Goal: Transaction & Acquisition: Purchase product/service

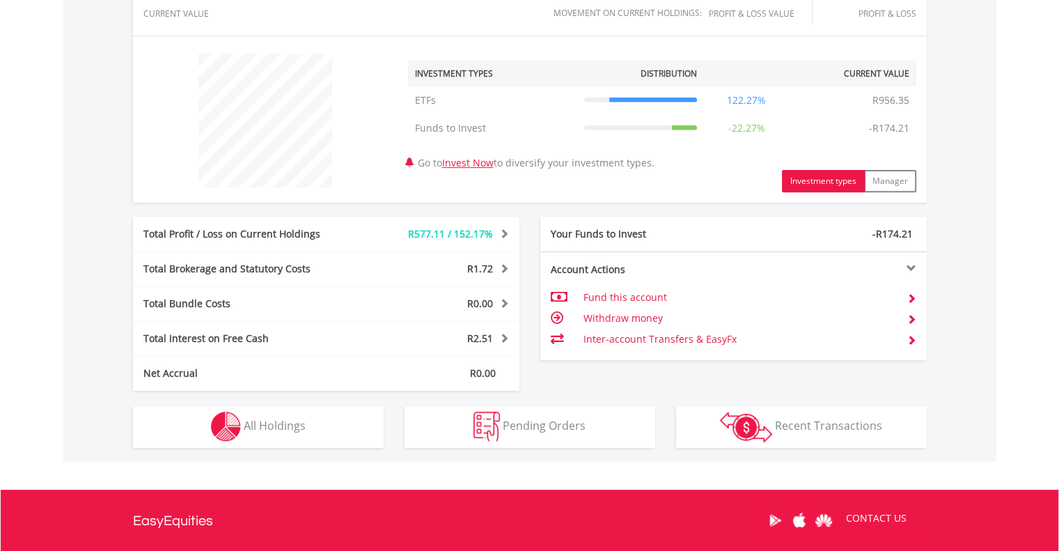
scroll to position [557, 0]
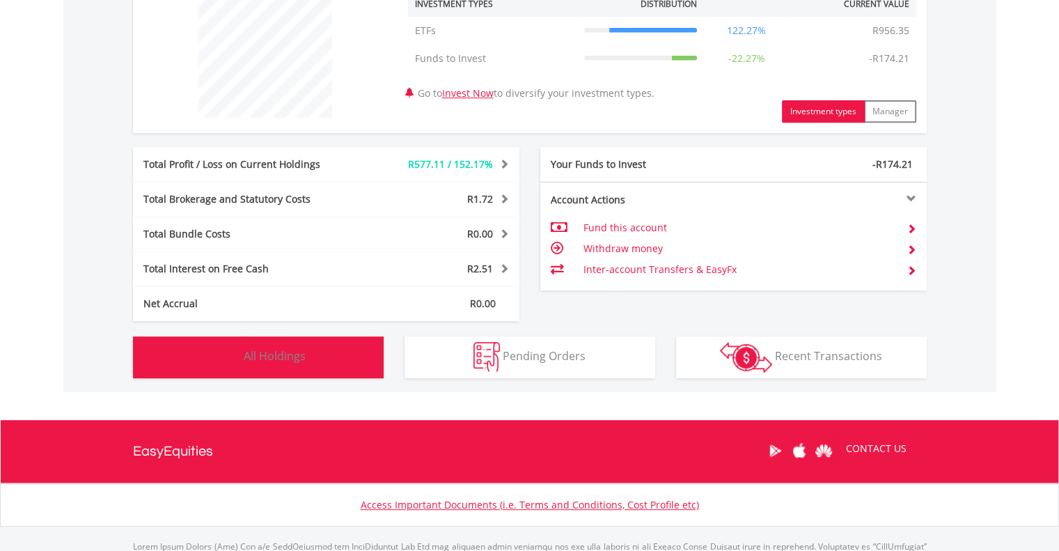
click at [224, 352] on img "button" at bounding box center [226, 357] width 30 height 30
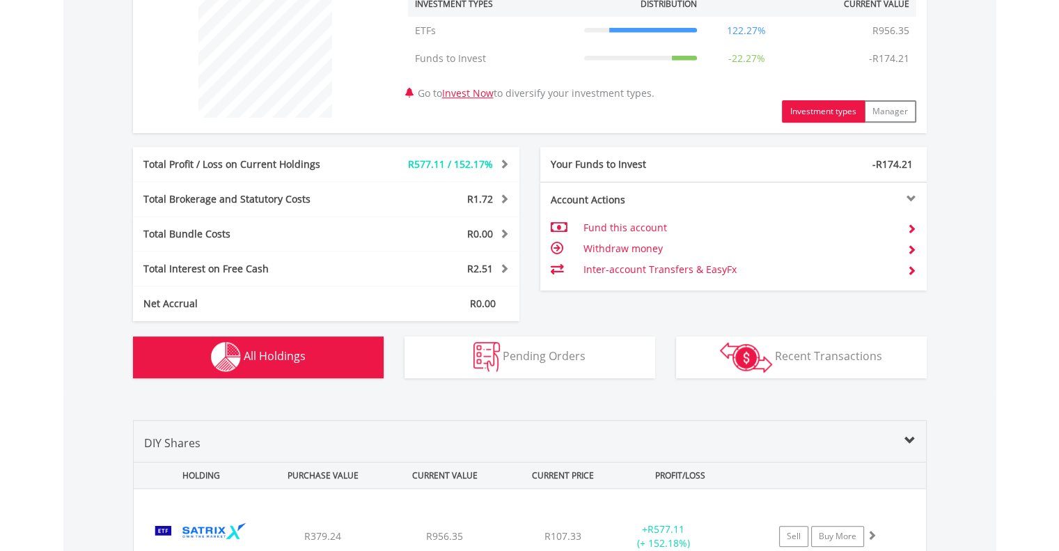
scroll to position [846, 0]
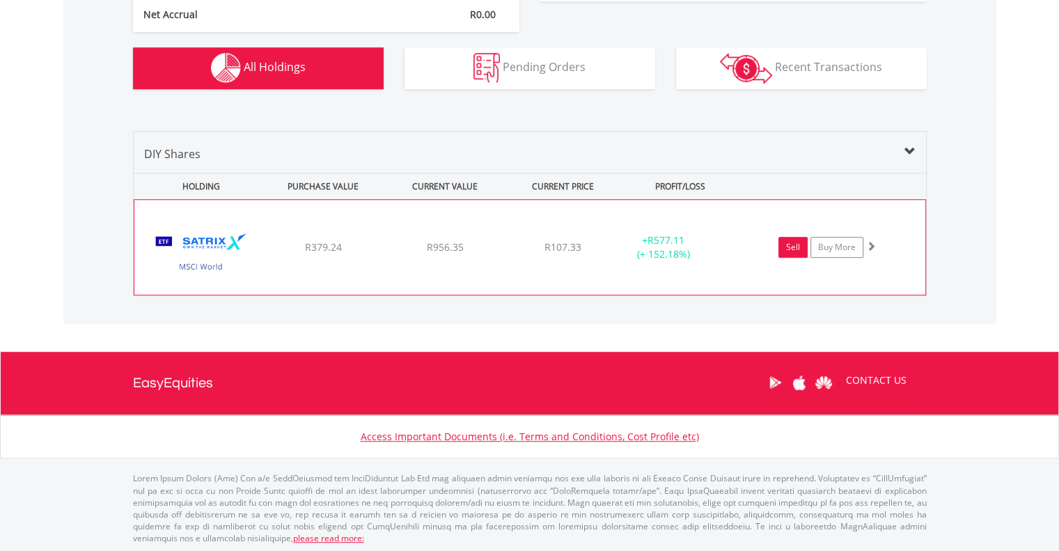
click at [791, 250] on link "Sell" at bounding box center [792, 247] width 29 height 21
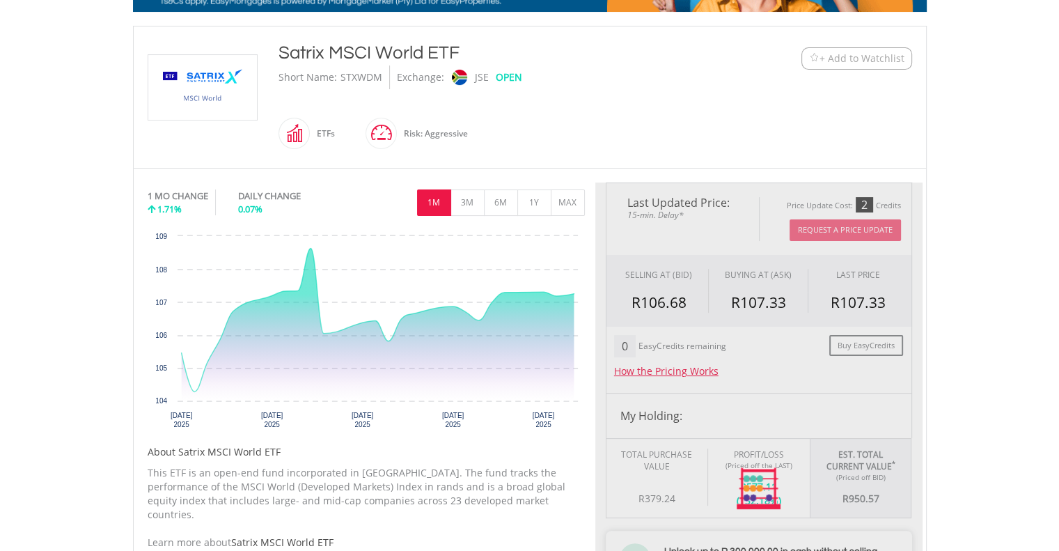
type input "******"
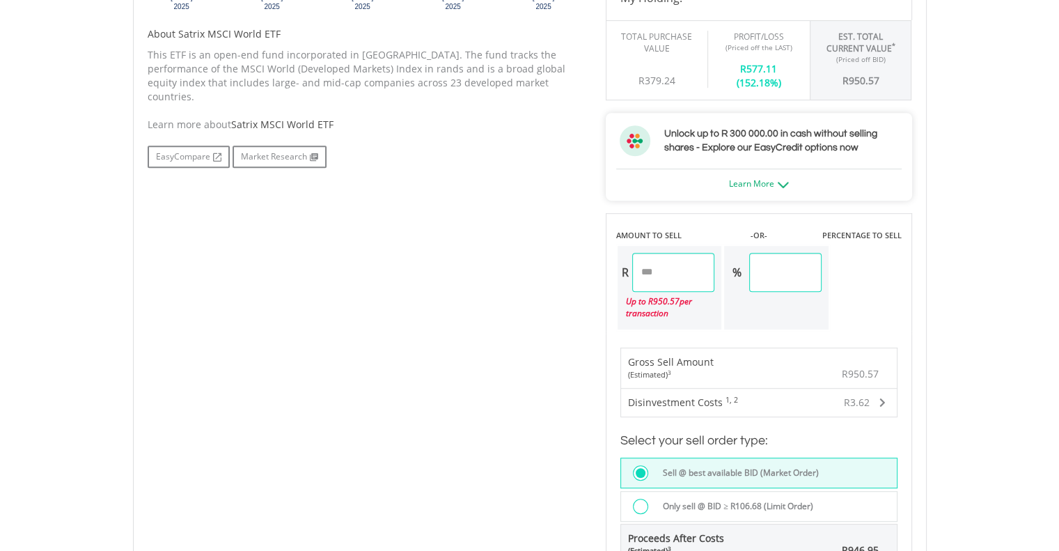
scroll to position [766, 0]
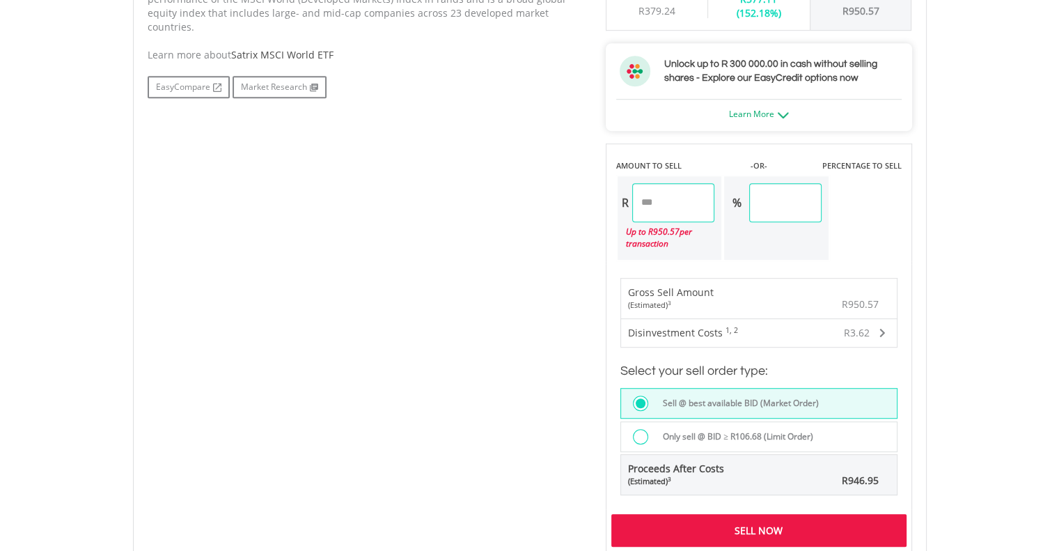
click at [686, 200] on input "******" at bounding box center [673, 202] width 83 height 39
drag, startPoint x: 686, startPoint y: 200, endPoint x: 593, endPoint y: 203, distance: 93.3
click at [593, 203] on div "No chart available. 1 MO CHANGE 1.71% DAILY CHANGE 0.07% 1M 3M 6M 1Y MAX Chart …" at bounding box center [529, 123] width 785 height 857
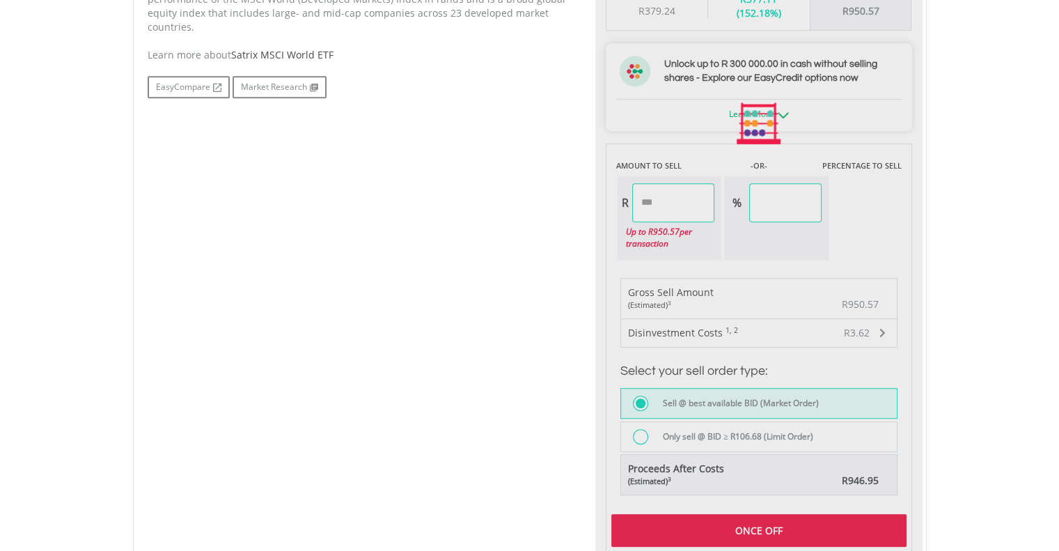
type input "*****"
type input "****"
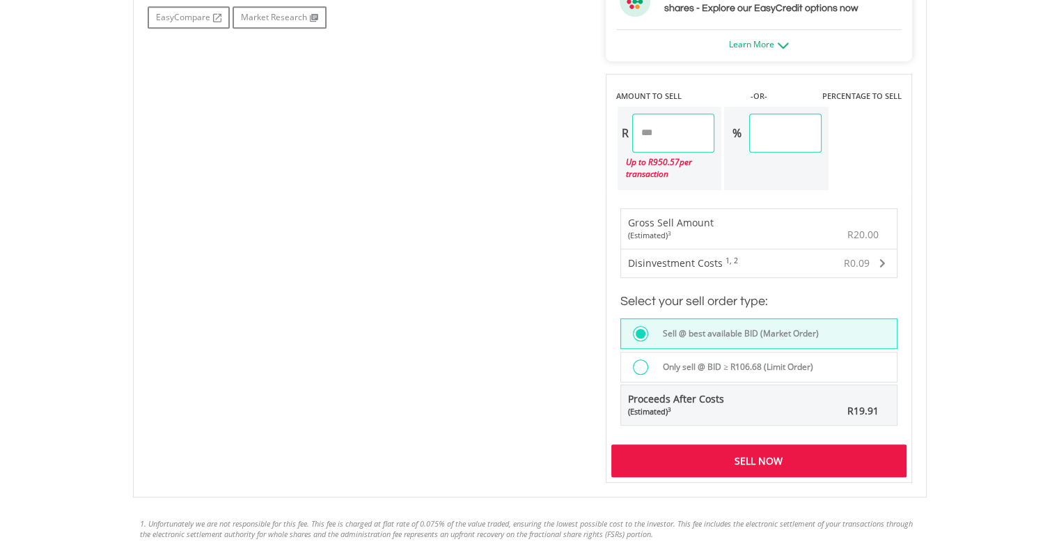
scroll to position [905, 0]
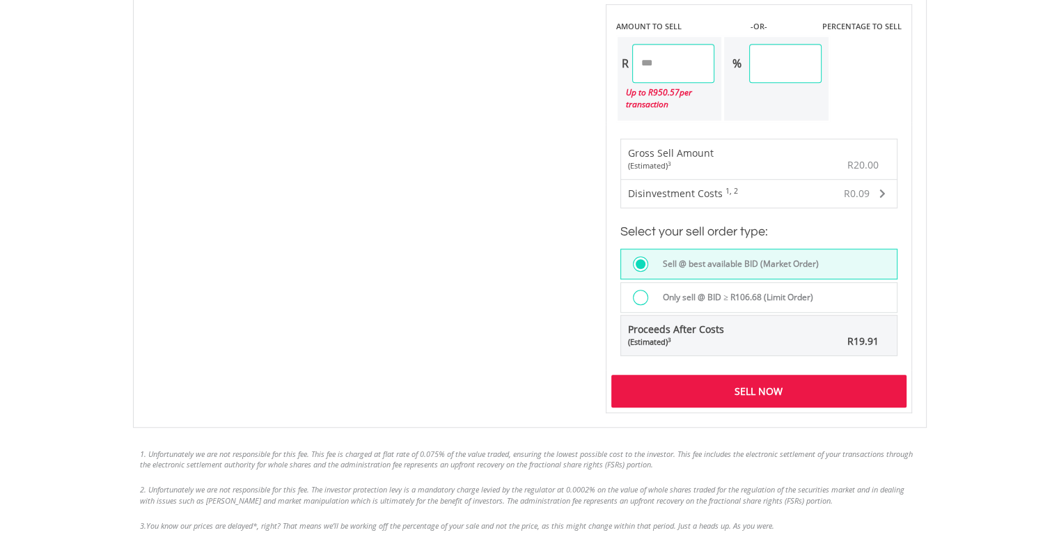
click at [758, 391] on div "Sell Now" at bounding box center [758, 390] width 295 height 32
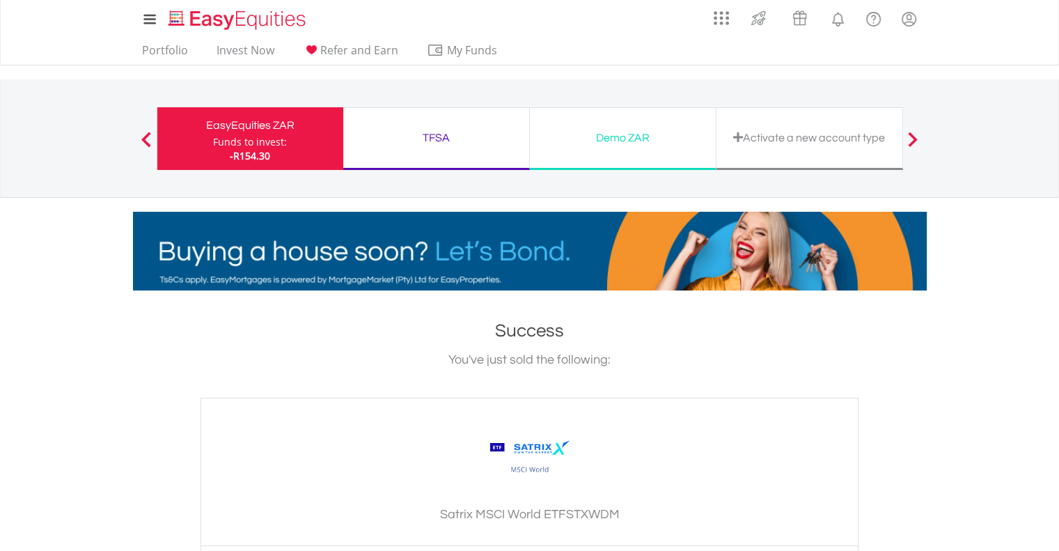
click at [230, 139] on div "Funds to invest:" at bounding box center [250, 142] width 74 height 14
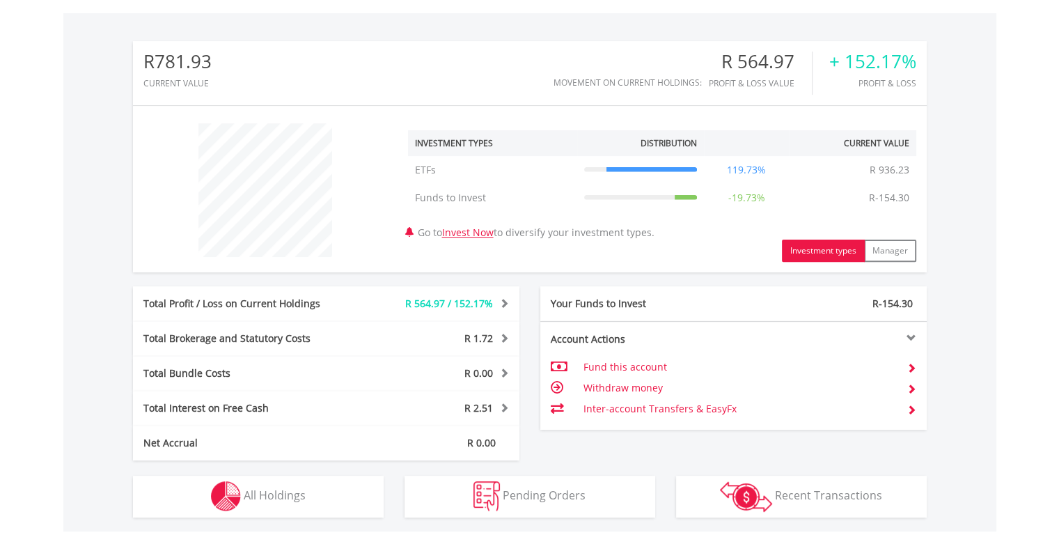
scroll to position [625, 0]
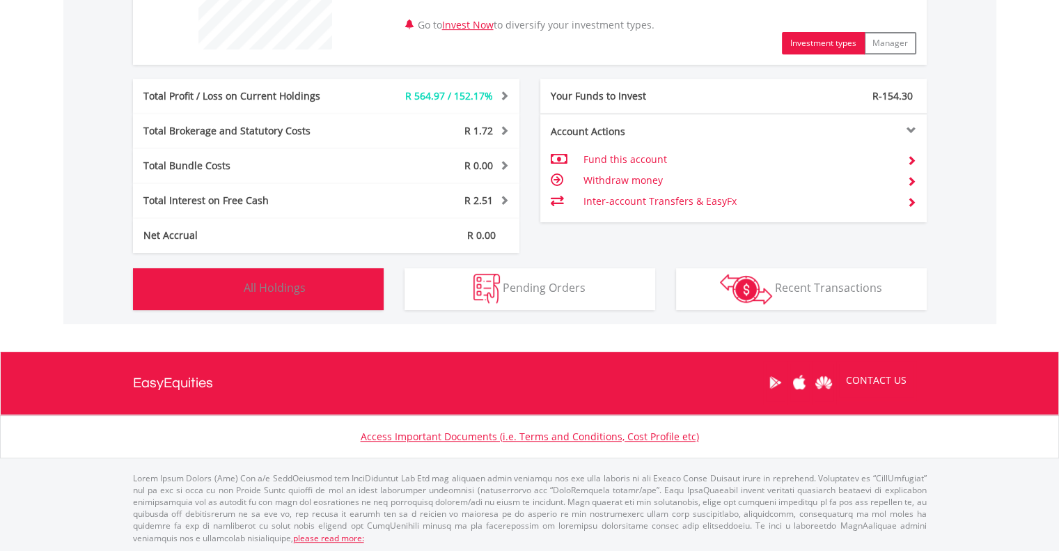
click at [232, 283] on img "button" at bounding box center [226, 289] width 30 height 30
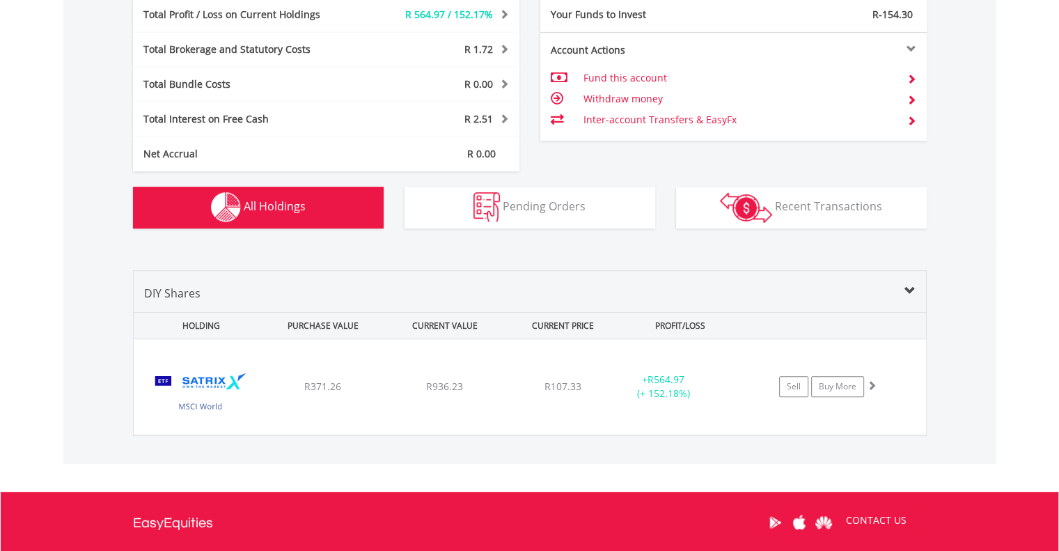
scroll to position [498, 0]
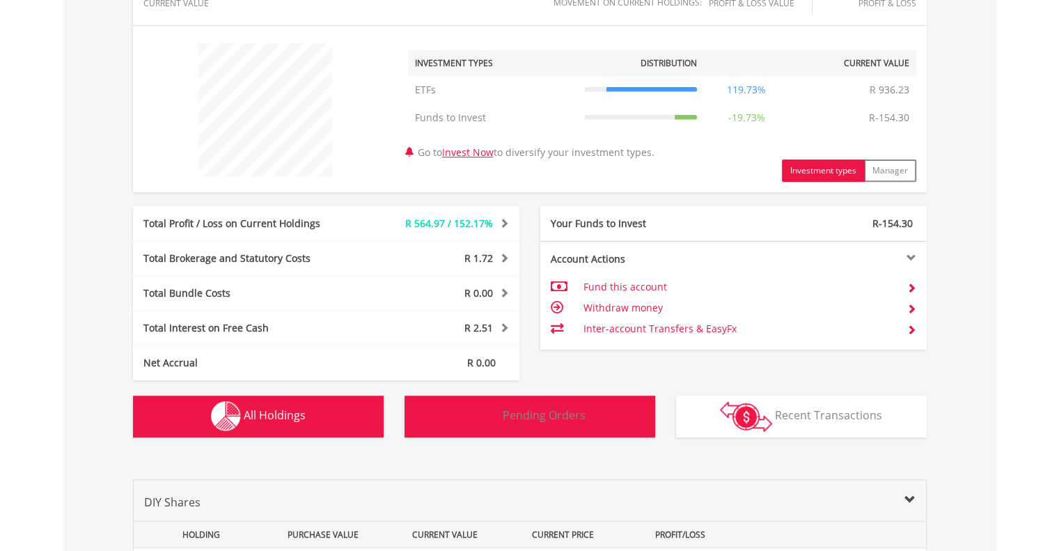
click at [537, 407] on span "Pending Orders" at bounding box center [544, 414] width 83 height 15
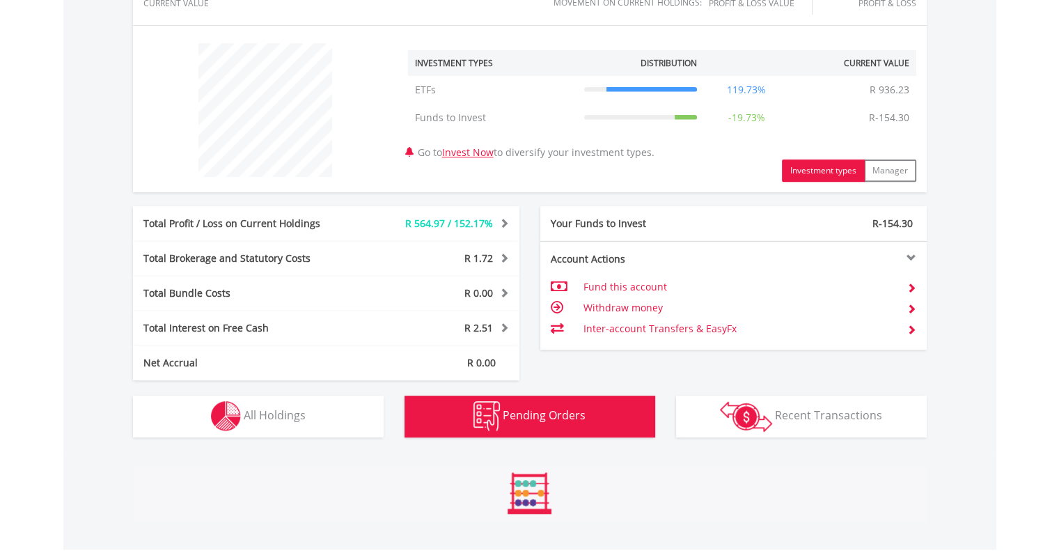
scroll to position [702, 0]
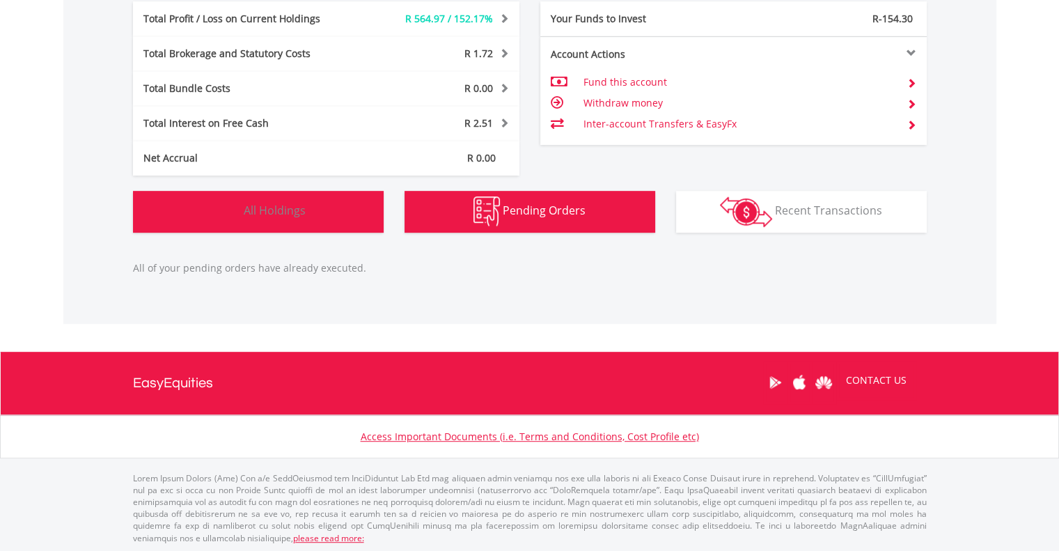
click at [267, 216] on span "All Holdings" at bounding box center [275, 210] width 62 height 15
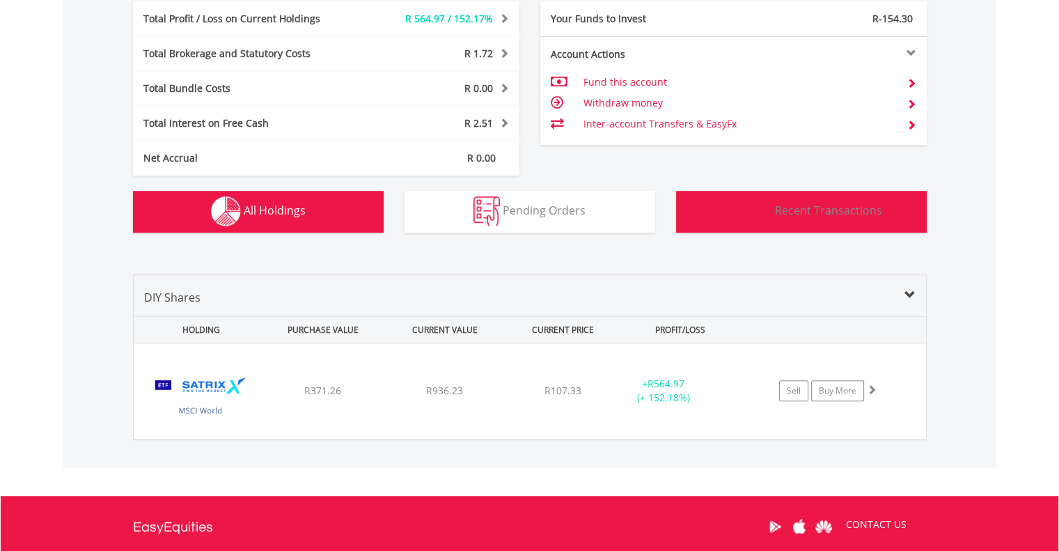
click at [827, 205] on span "Recent Transactions" at bounding box center [828, 210] width 107 height 15
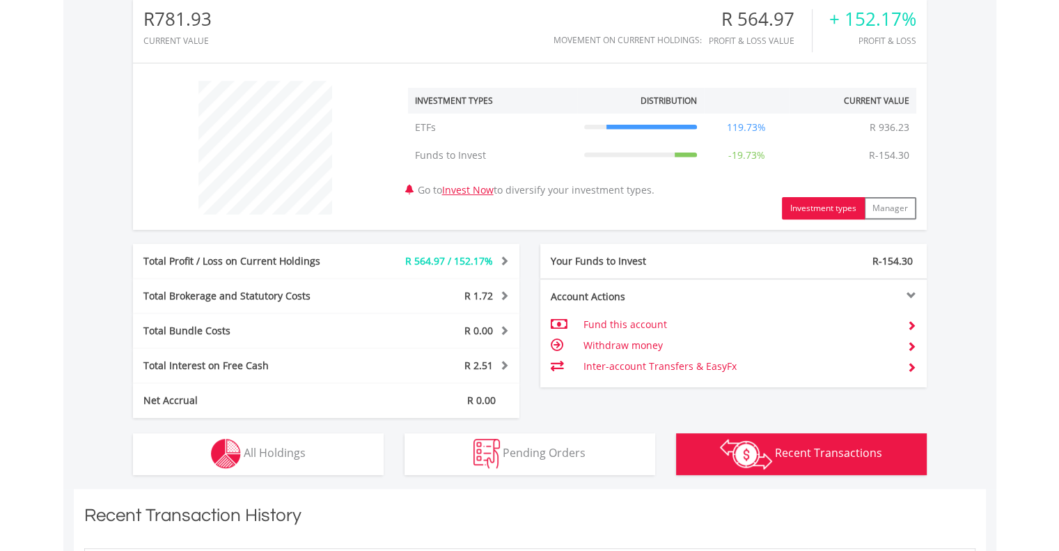
scroll to position [390, 0]
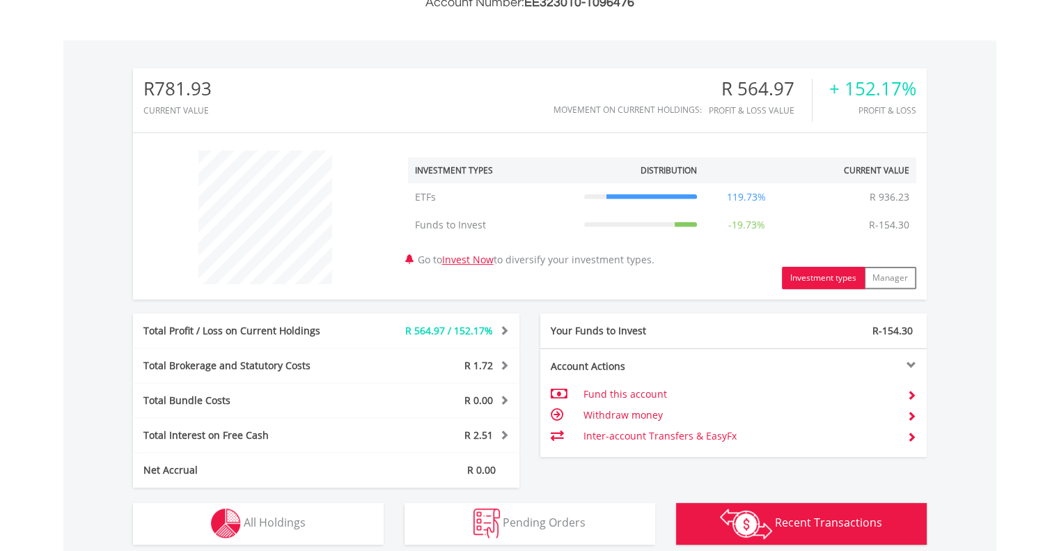
click at [85, 261] on div "R781.93 CURRENT VALUE Movement on Current Holdings: R 564.97 Profit & Loss Valu…" at bounding box center [529, 299] width 933 height 518
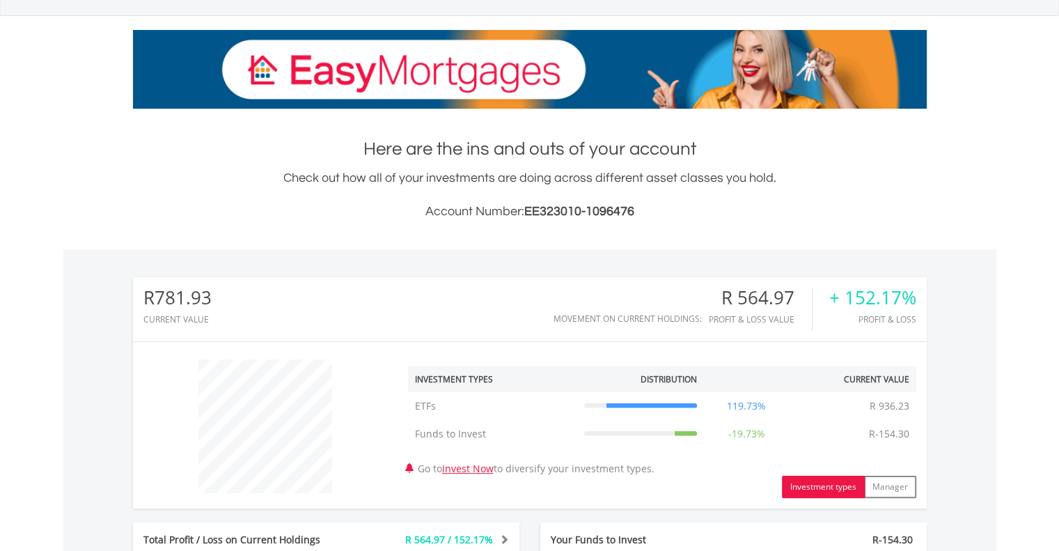
scroll to position [0, 0]
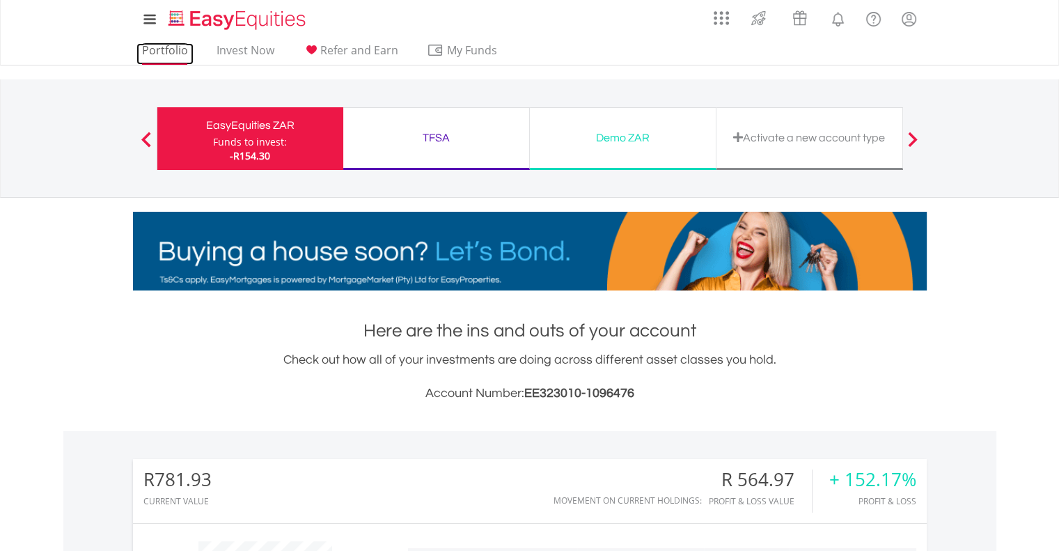
click at [169, 53] on link "Portfolio" at bounding box center [164, 54] width 57 height 22
